Goal: Task Accomplishment & Management: Complete application form

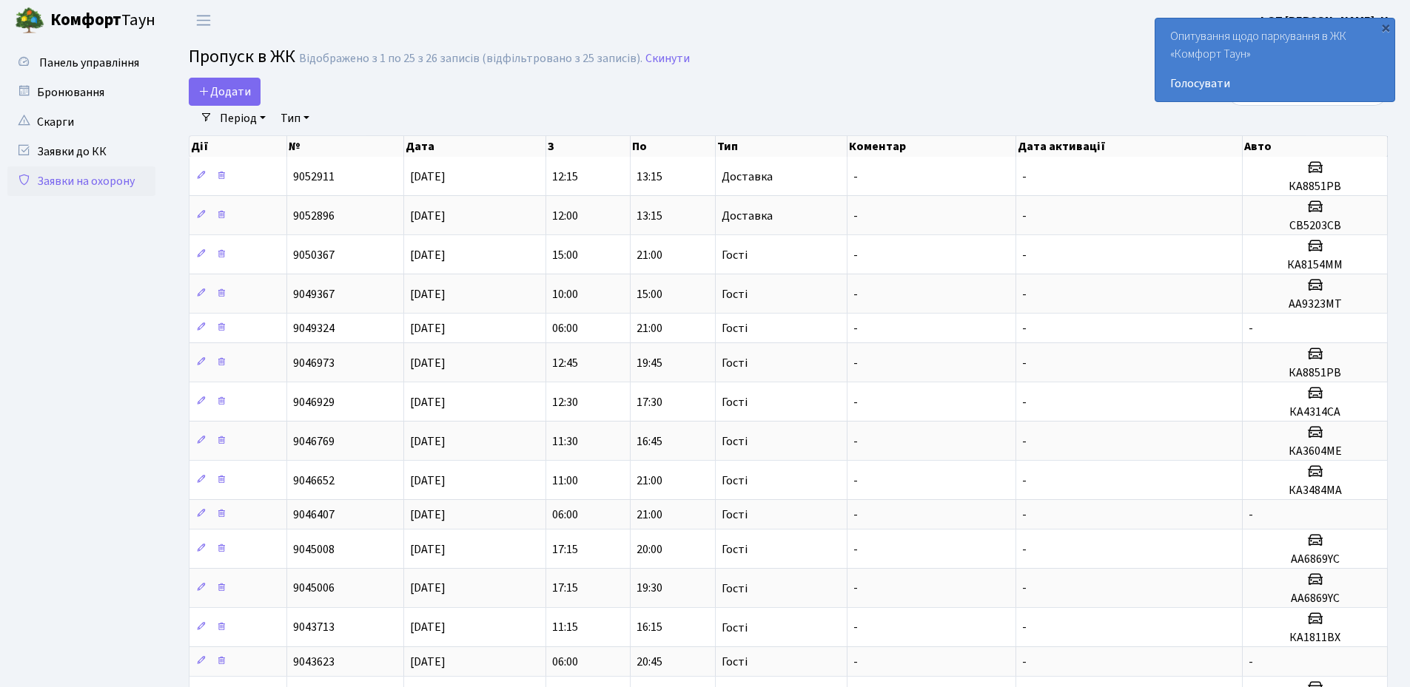
select select "25"
click at [229, 101] on link "Додати" at bounding box center [225, 92] width 72 height 28
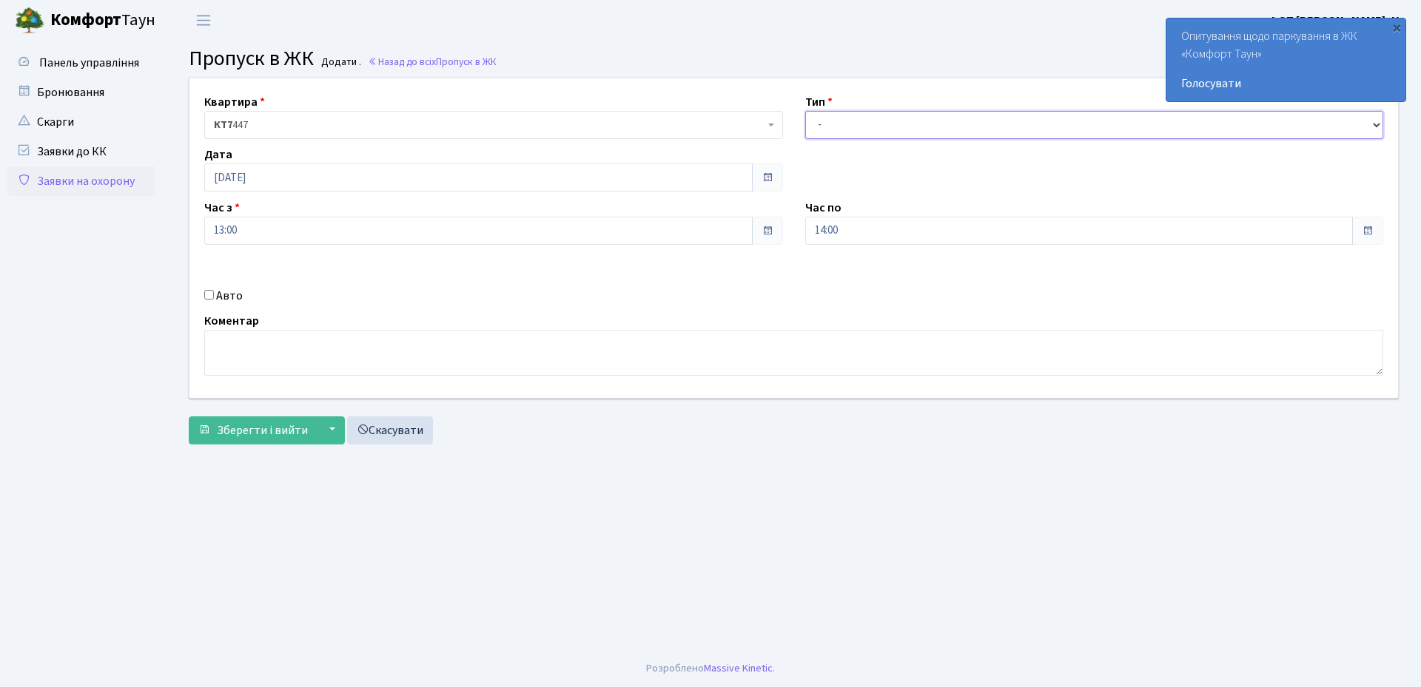
click at [908, 124] on select "- Доставка Таксі Гості Сервіс" at bounding box center [1094, 125] width 579 height 28
select select "1"
click at [805, 111] on select "- Доставка Таксі Гості Сервіс" at bounding box center [1094, 125] width 579 height 28
click at [207, 295] on input "Авто" at bounding box center [209, 295] width 10 height 10
checkbox input "true"
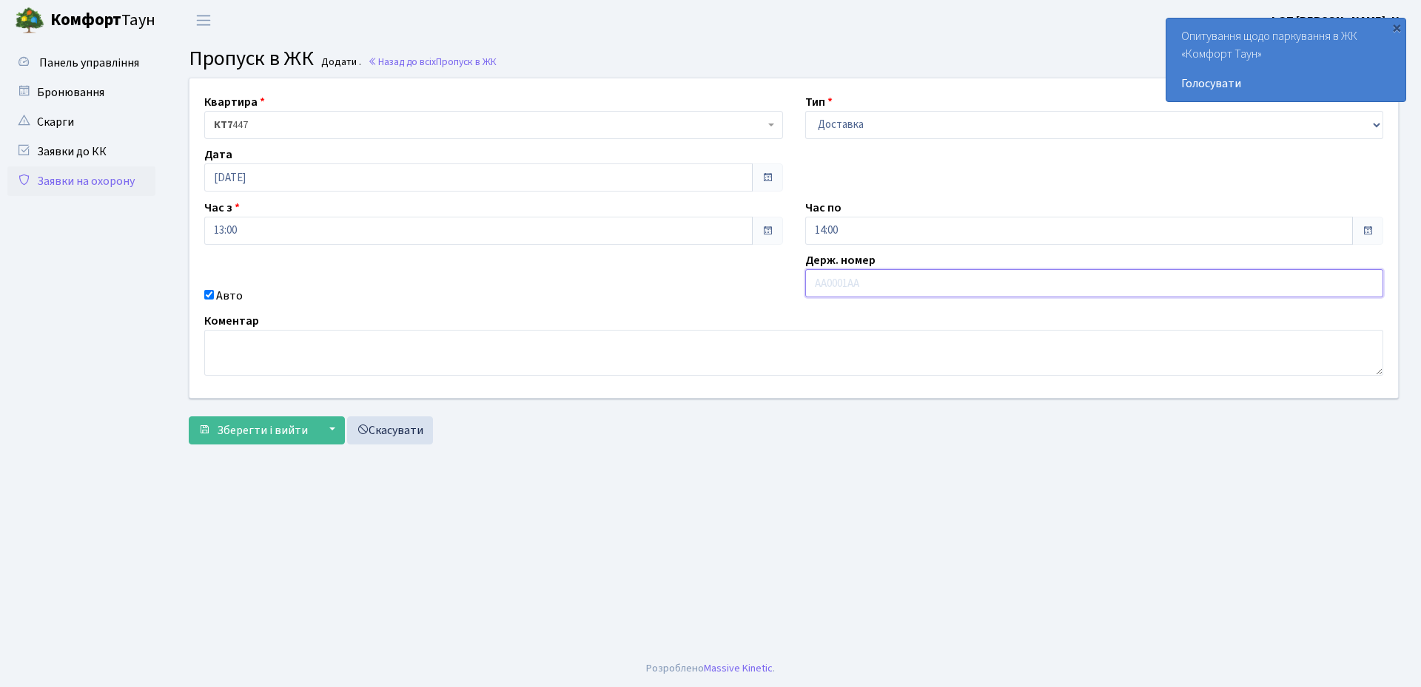
paste input "Ка4314са"
type input "ка4314са"
click at [234, 437] on span "Зберегти і вийти" at bounding box center [262, 430] width 91 height 16
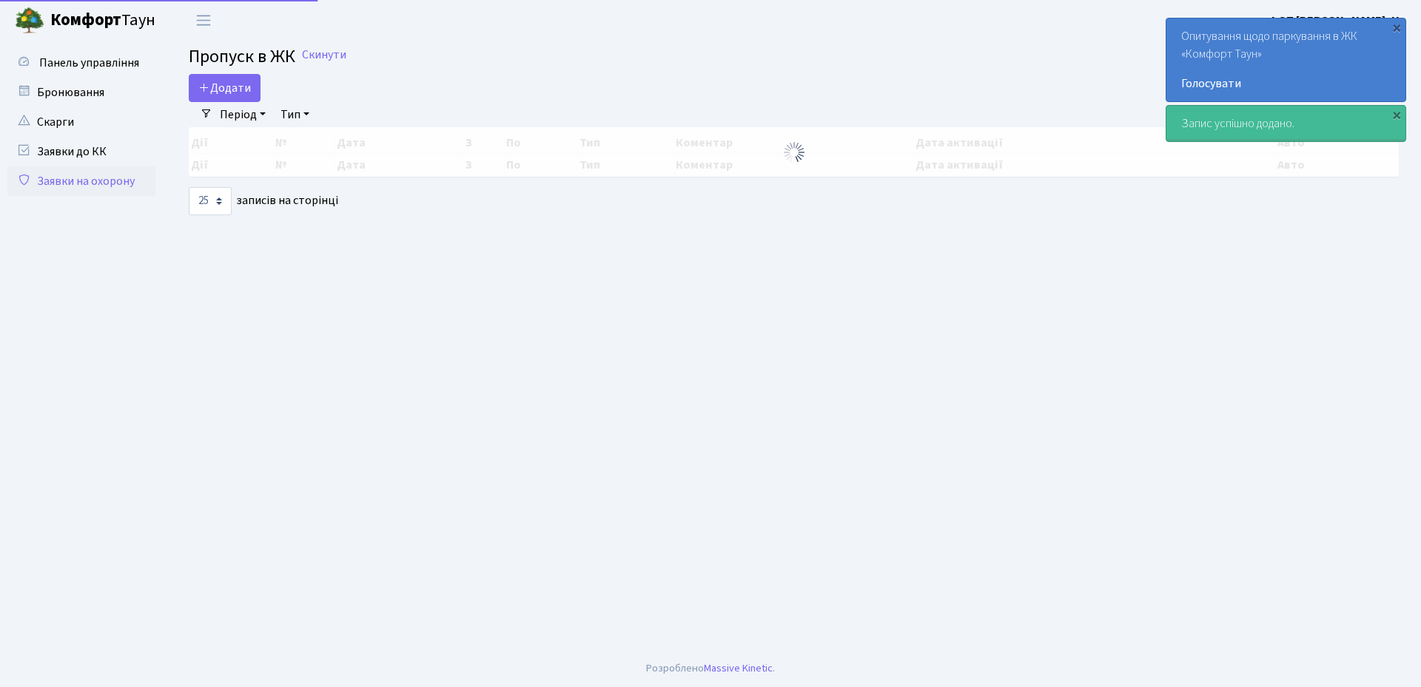
select select "25"
